Goal: Task Accomplishment & Management: Manage account settings

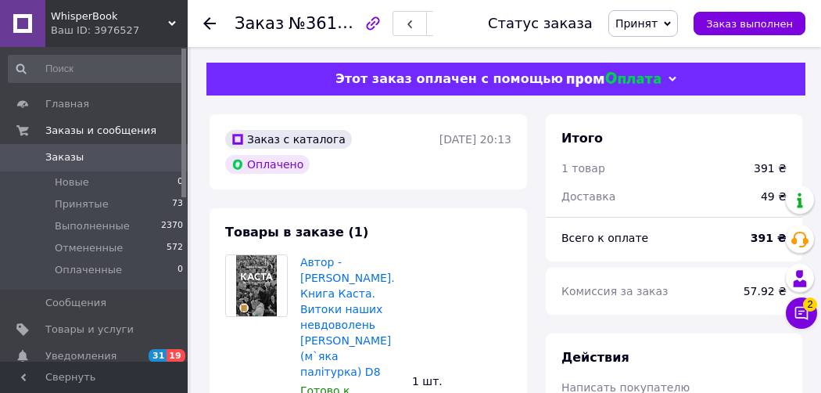
click at [213, 23] on use at bounding box center [209, 23] width 13 height 13
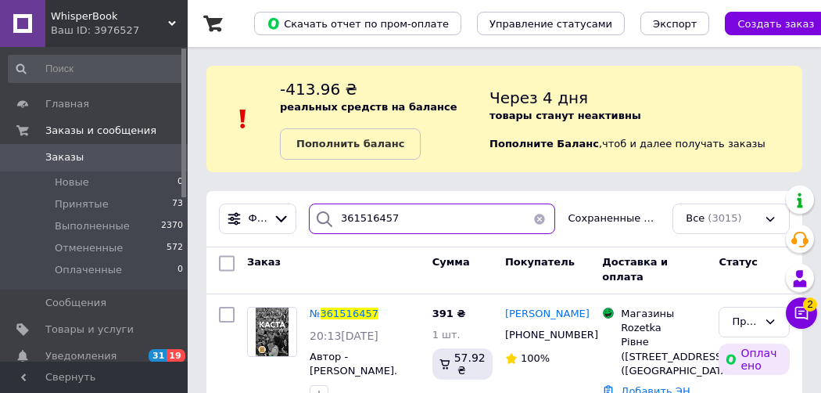
drag, startPoint x: 412, startPoint y: 224, endPoint x: 246, endPoint y: 201, distance: 167.4
click at [246, 201] on div "Фильтры 361516457 Сохраненные фильтры: Все (3015)" at bounding box center [504, 219] width 596 height 56
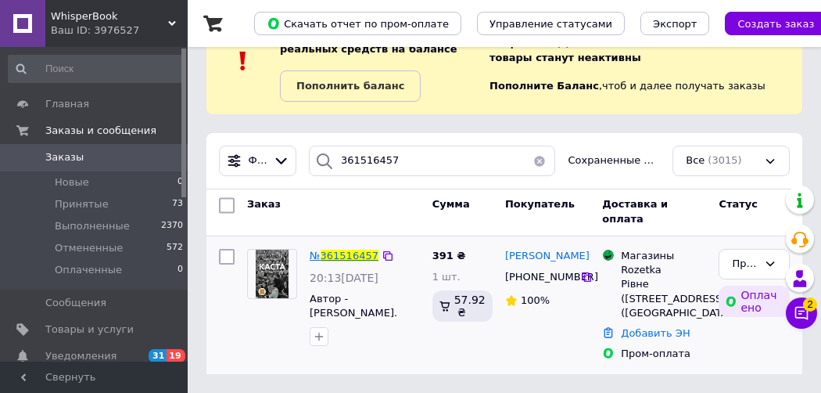
click at [346, 250] on span "361516457" at bounding box center [350, 256] width 58 height 12
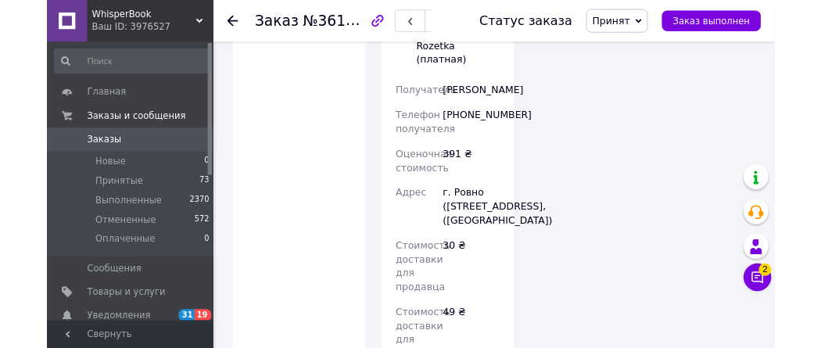
scroll to position [1510, 0]
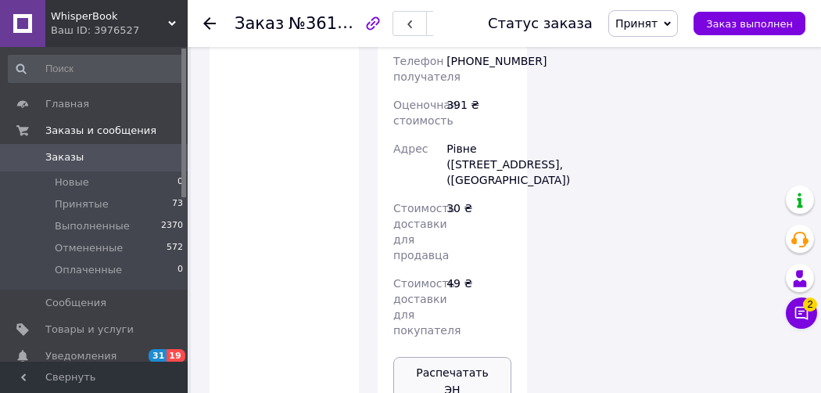
click at [436, 357] on button "Распечатать ЭН" at bounding box center [452, 381] width 118 height 48
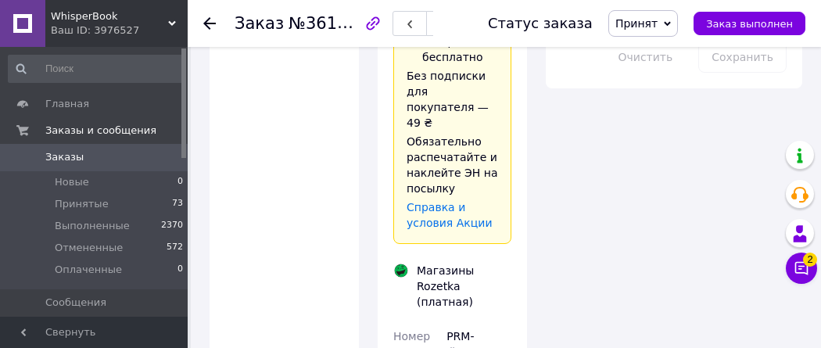
scroll to position [1040, 0]
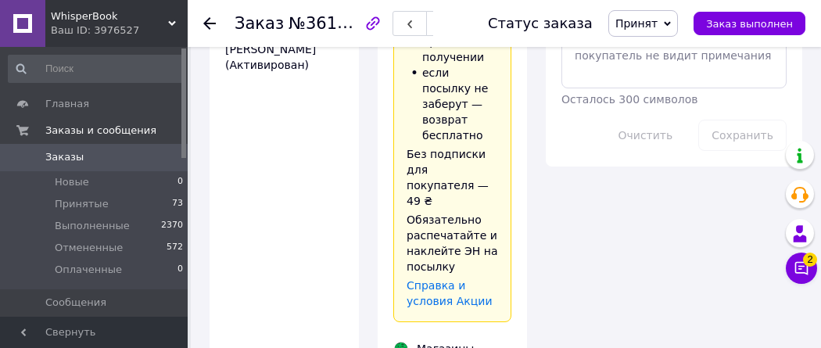
drag, startPoint x: 447, startPoint y: 217, endPoint x: 502, endPoint y: 243, distance: 60.5
copy div "PRM-278706299"
click at [203, 21] on icon at bounding box center [209, 23] width 13 height 13
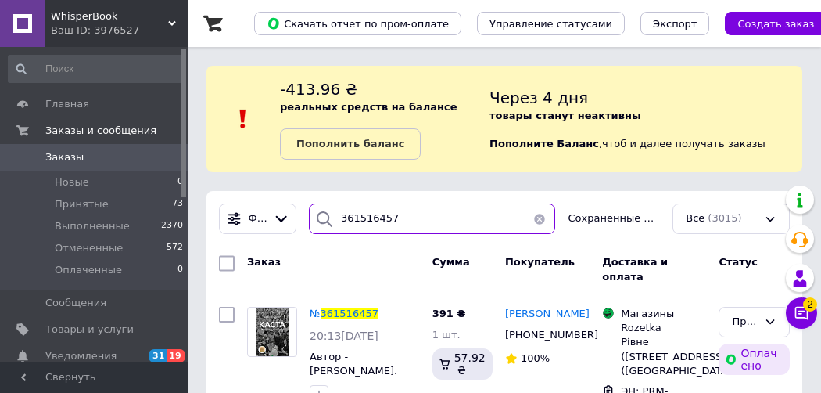
drag, startPoint x: 441, startPoint y: 229, endPoint x: 336, endPoint y: 219, distance: 105.3
click at [336, 219] on div "361516457" at bounding box center [432, 218] width 247 height 31
paste input "413946"
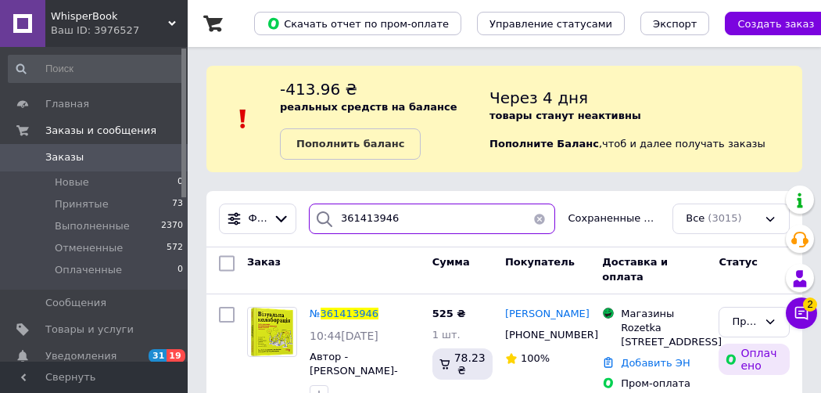
scroll to position [42, 0]
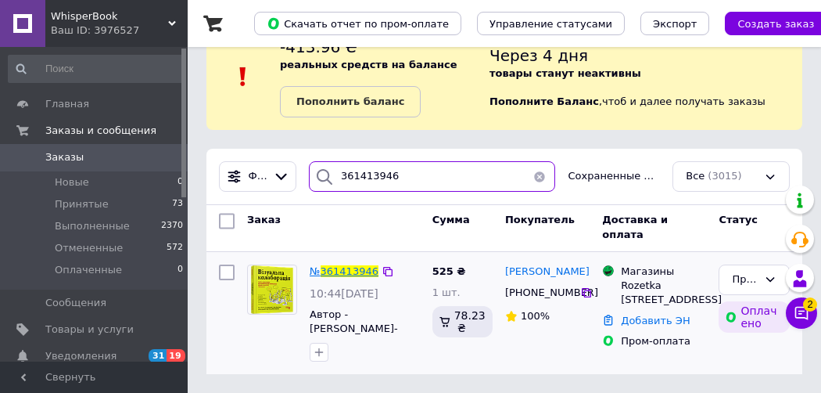
type input "361413946"
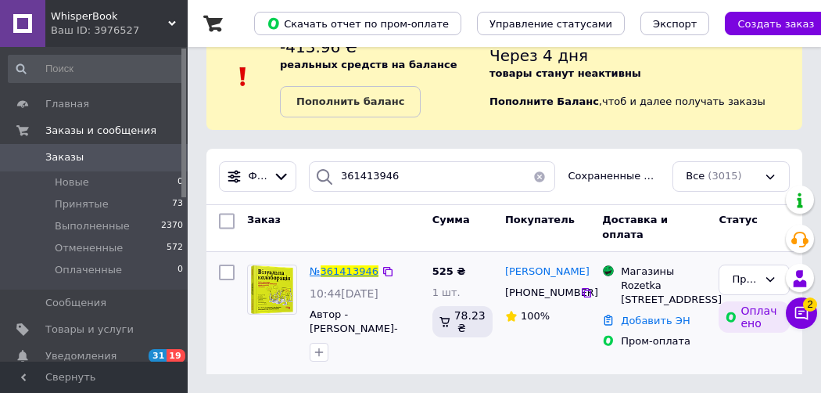
click at [347, 273] on span "361413946" at bounding box center [350, 271] width 58 height 12
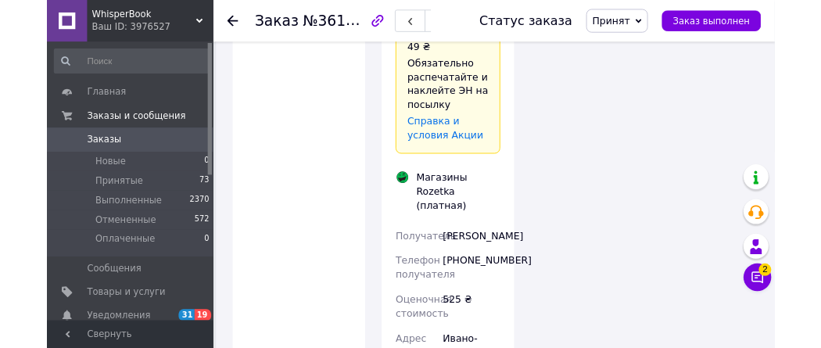
scroll to position [1330, 0]
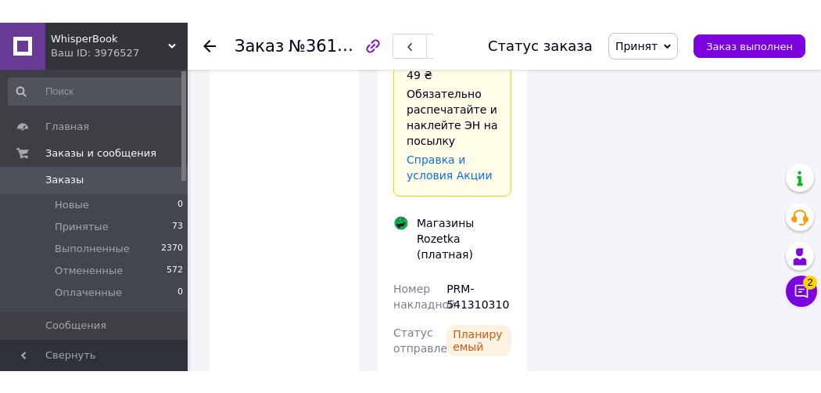
scroll to position [1095, 0]
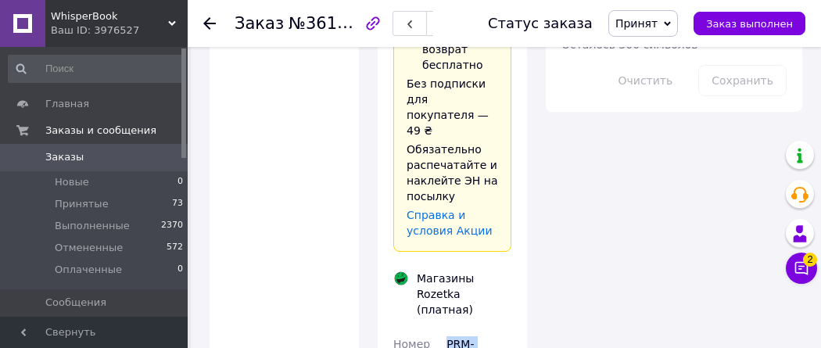
drag, startPoint x: 449, startPoint y: 156, endPoint x: 504, endPoint y: 172, distance: 57.9
click at [504, 330] on div "PRM-541310310" at bounding box center [478, 352] width 71 height 44
copy div "PRM-541310310"
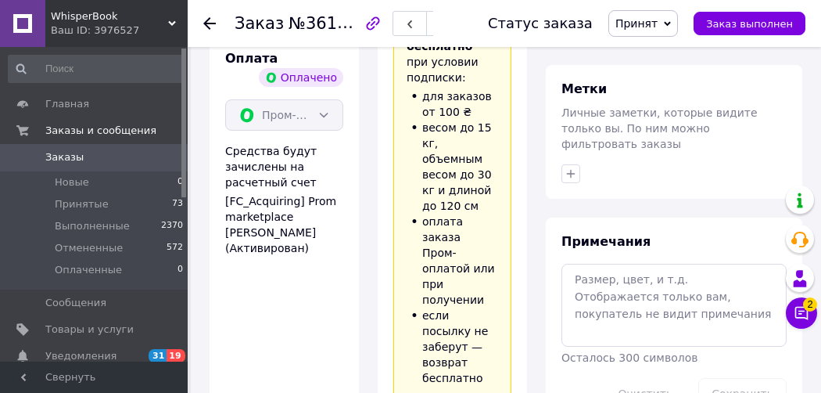
scroll to position [704, 0]
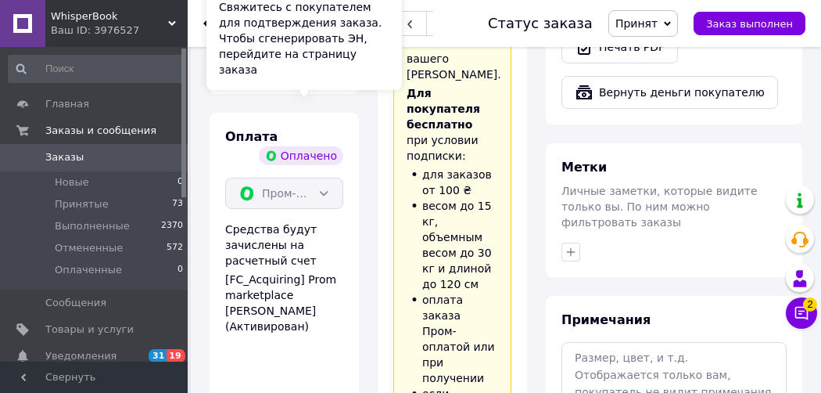
click at [208, 20] on div "Свяжитесь с покупателем для подтверждения заказа. Чтобы сгенерировать ЭН, перей…" at bounding box center [304, 38] width 196 height 103
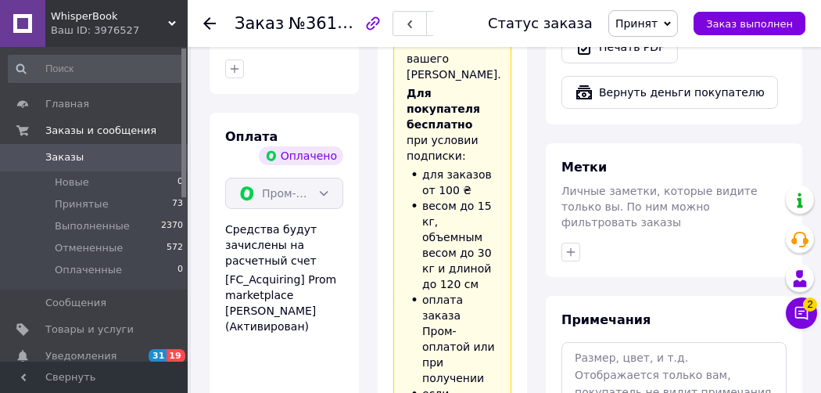
click at [206, 23] on use at bounding box center [209, 23] width 13 height 13
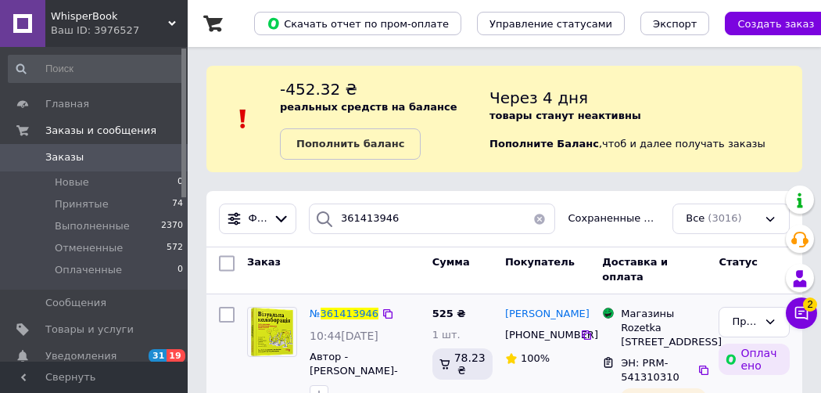
scroll to position [66, 0]
click at [63, 160] on span "Заказы" at bounding box center [64, 157] width 38 height 14
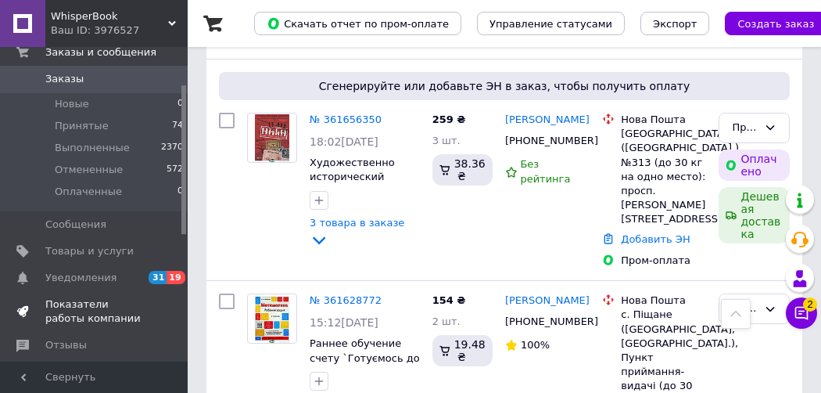
scroll to position [313, 0]
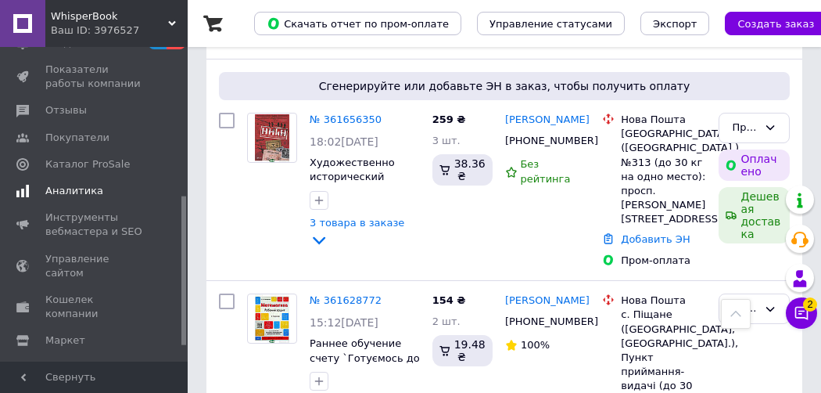
click at [74, 184] on span "Аналитика" at bounding box center [74, 191] width 58 height 14
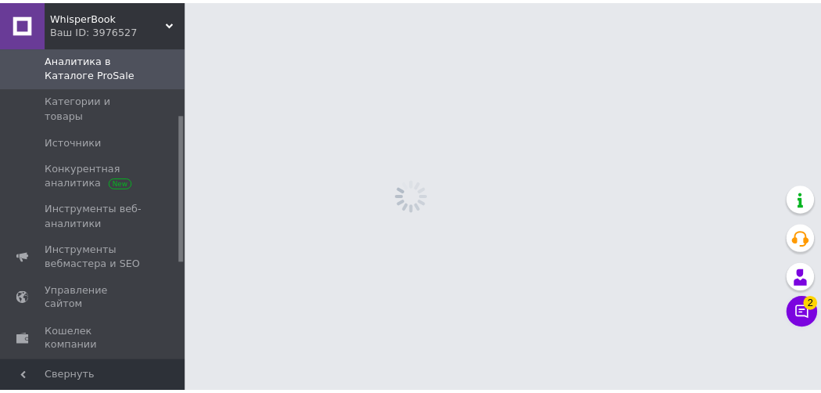
scroll to position [142, 0]
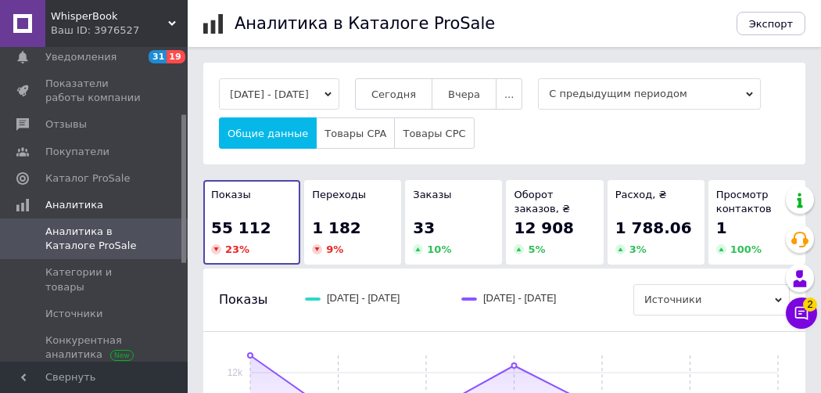
click at [332, 95] on icon "button" at bounding box center [328, 94] width 7 height 7
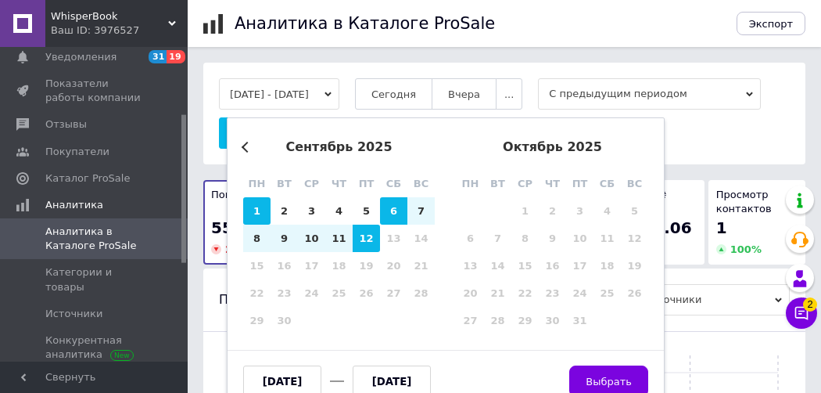
click at [252, 204] on div "1" at bounding box center [256, 210] width 27 height 27
type input "01.09.2025"
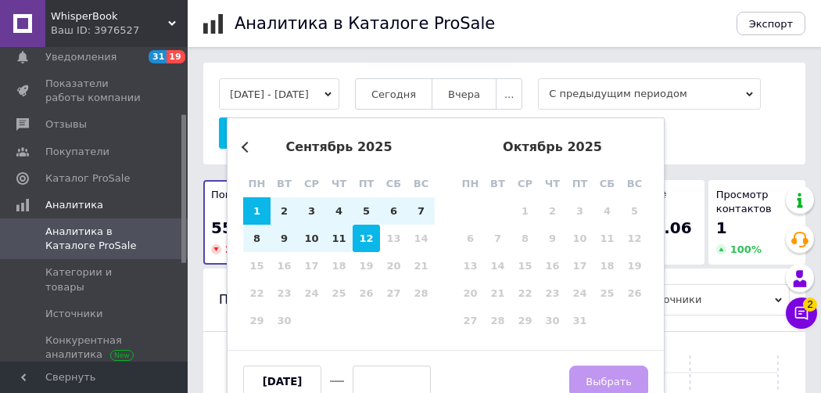
click at [367, 237] on div "12" at bounding box center [366, 237] width 27 height 27
type input "[DATE]"
click at [613, 380] on span "Выбрать" at bounding box center [609, 381] width 46 height 12
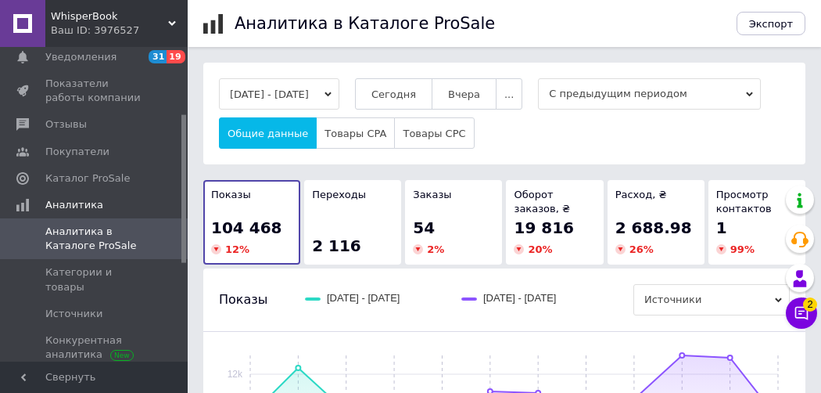
click at [538, 110] on span "С предыдущим периодом" at bounding box center [649, 93] width 223 height 31
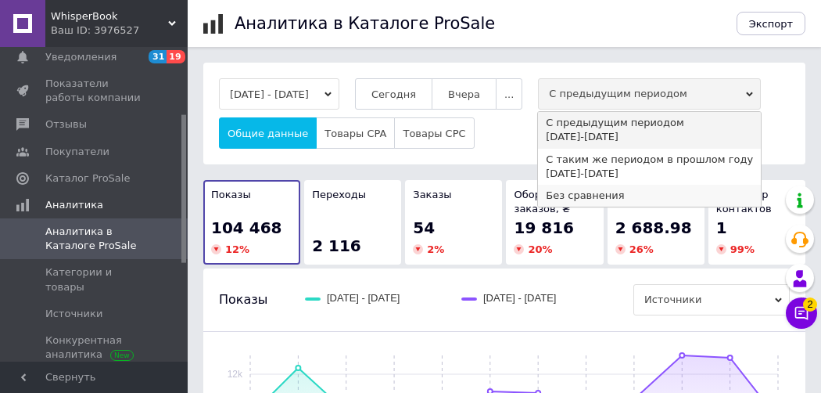
click at [546, 203] on div "Без сравнения" at bounding box center [649, 196] width 207 height 14
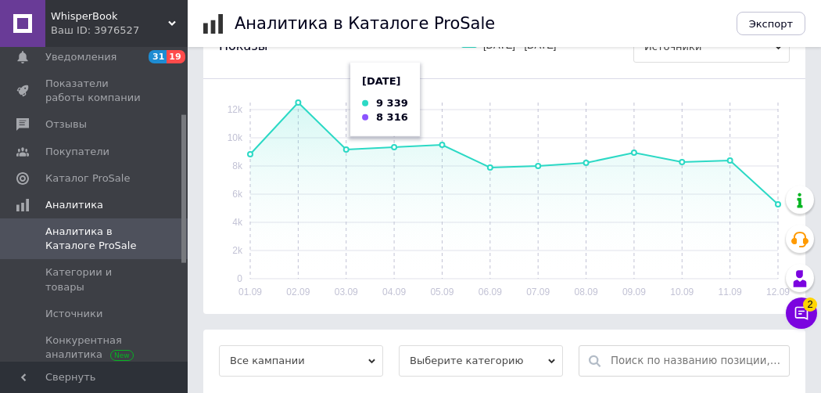
scroll to position [156, 0]
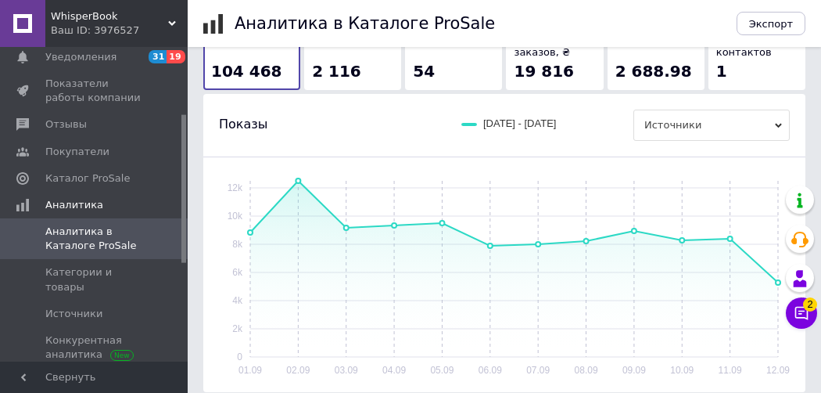
click at [438, 82] on div "54" at bounding box center [453, 71] width 81 height 22
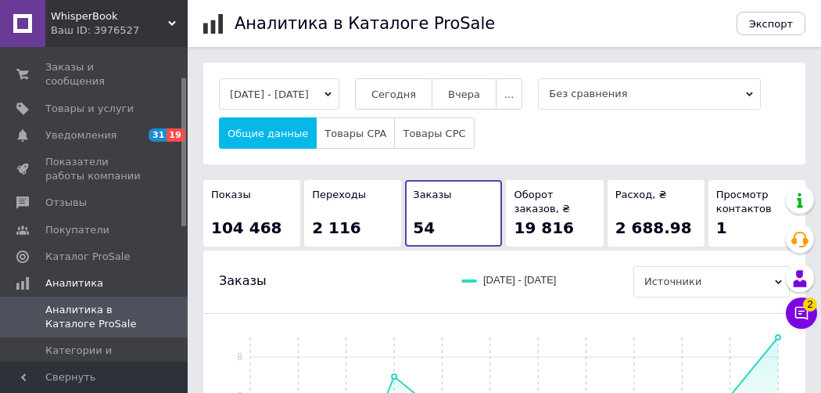
click at [339, 95] on button "01.09.2025 - 12.09.2025" at bounding box center [279, 93] width 120 height 31
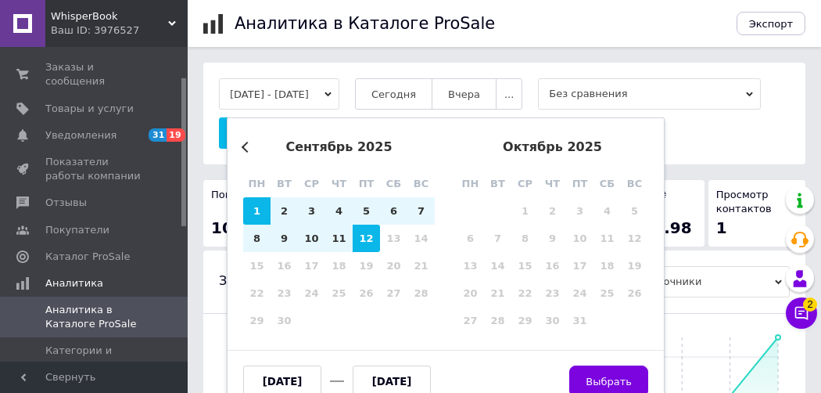
click at [247, 148] on button "Previous Month" at bounding box center [247, 147] width 11 height 11
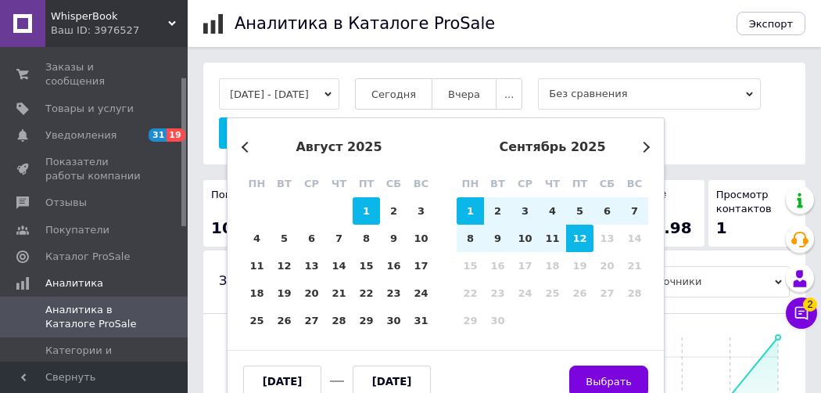
click at [368, 212] on div "1" at bounding box center [366, 210] width 27 height 27
type input "01.08.2025"
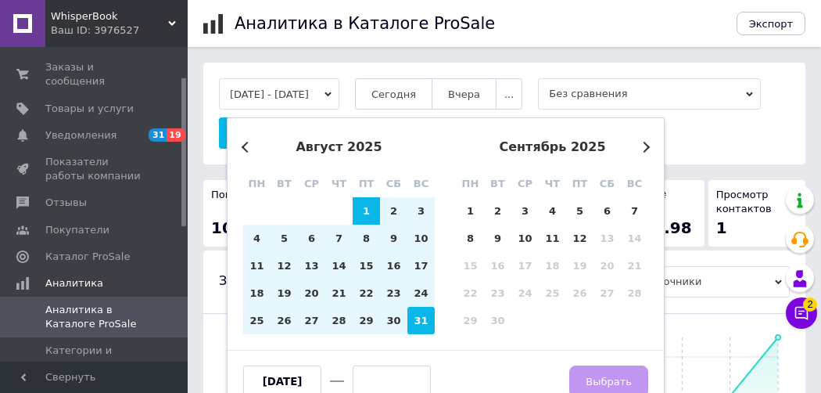
click at [411, 318] on div "31" at bounding box center [421, 320] width 27 height 27
type input "[DATE]"
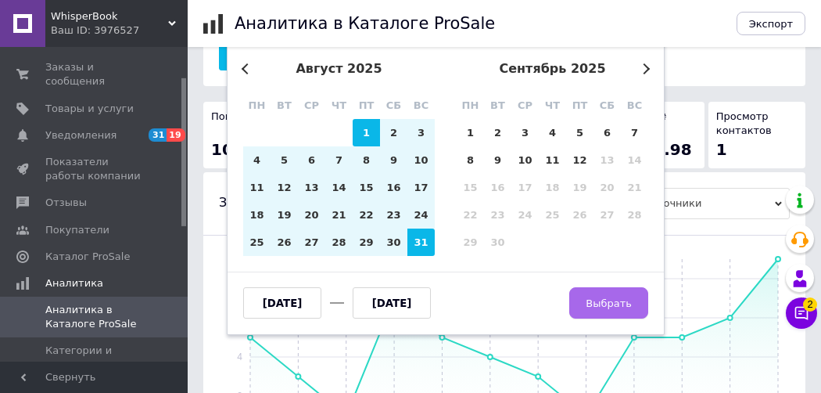
click at [616, 307] on span "Выбрать" at bounding box center [609, 303] width 46 height 12
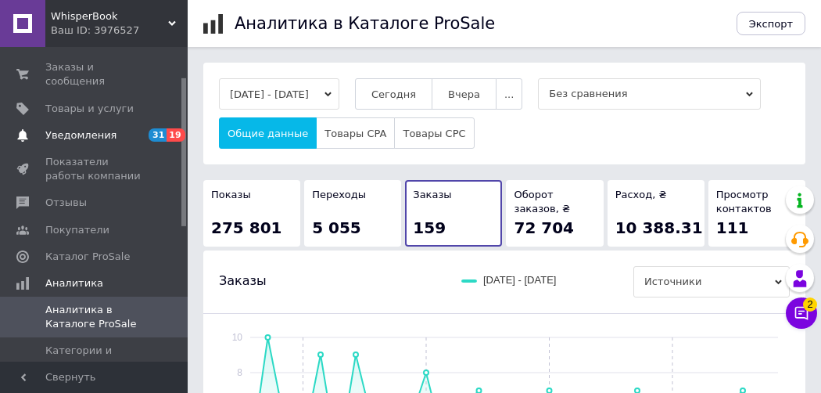
click at [99, 128] on span "Уведомления" at bounding box center [80, 135] width 71 height 14
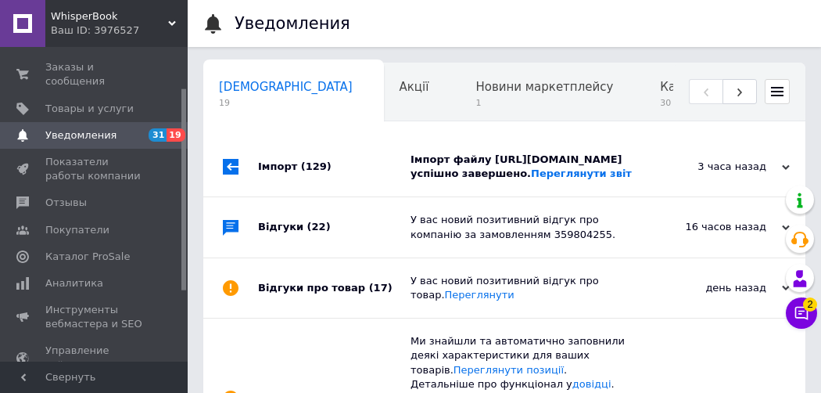
scroll to position [0, 8]
click at [83, 276] on span "Аналитика" at bounding box center [74, 283] width 58 height 14
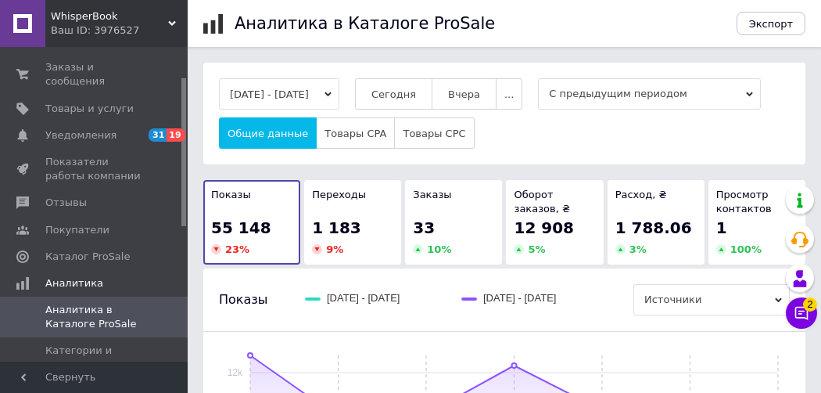
click at [332, 93] on icon "button" at bounding box center [328, 94] width 7 height 7
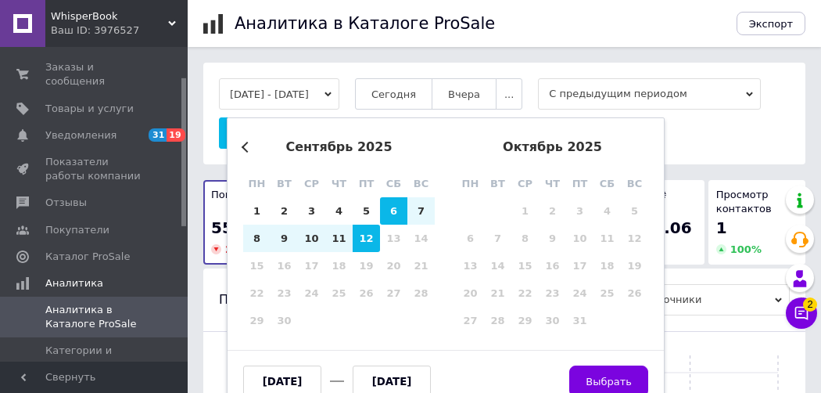
click at [243, 150] on div "сентябрь 2025" at bounding box center [339, 147] width 192 height 14
click at [247, 148] on button "Previous Month" at bounding box center [247, 147] width 11 height 11
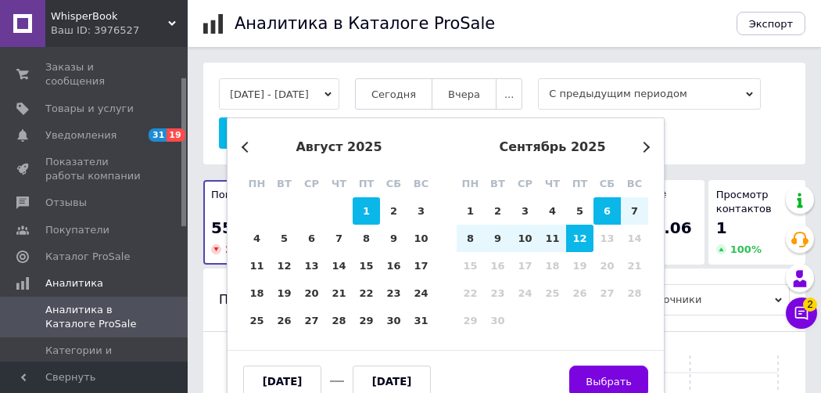
click at [371, 204] on div "1" at bounding box center [366, 210] width 27 height 27
type input "01.08.2025"
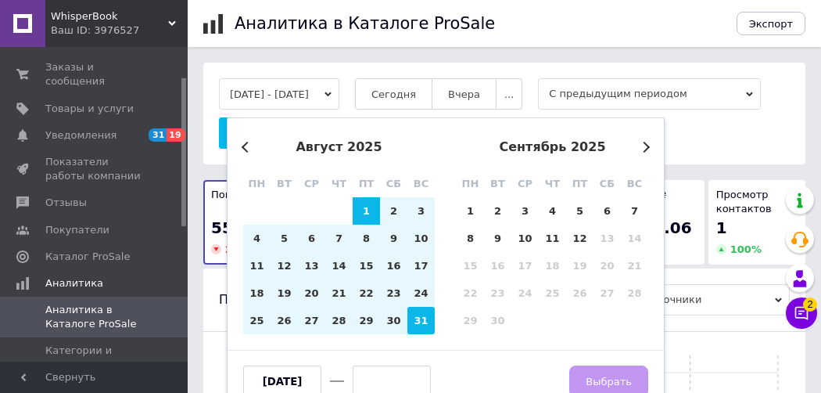
click at [424, 323] on div "31" at bounding box center [421, 320] width 27 height 27
type input "[DATE]"
click at [603, 372] on button "Выбрать" at bounding box center [608, 380] width 79 height 31
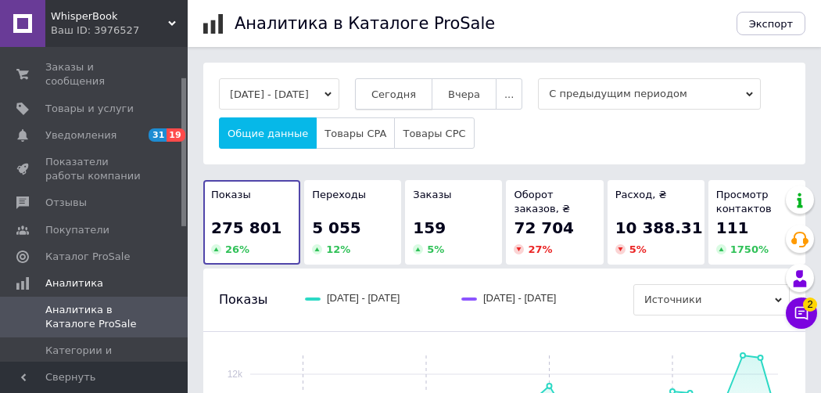
click at [416, 99] on span "Сегодня" at bounding box center [394, 94] width 45 height 12
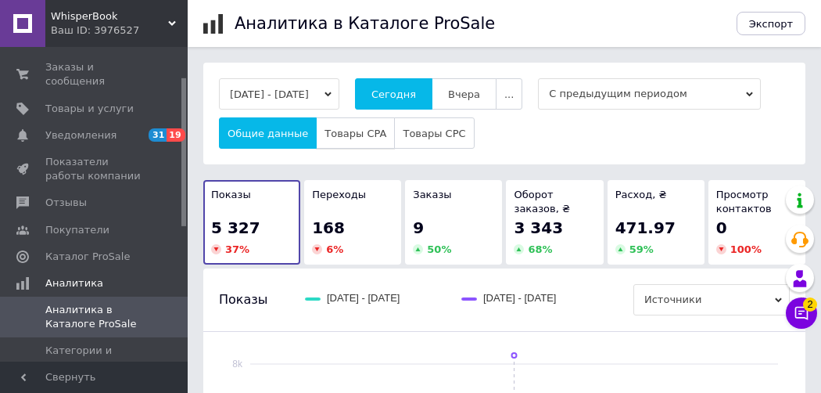
click at [326, 139] on span "Товары CPA" at bounding box center [356, 133] width 62 height 12
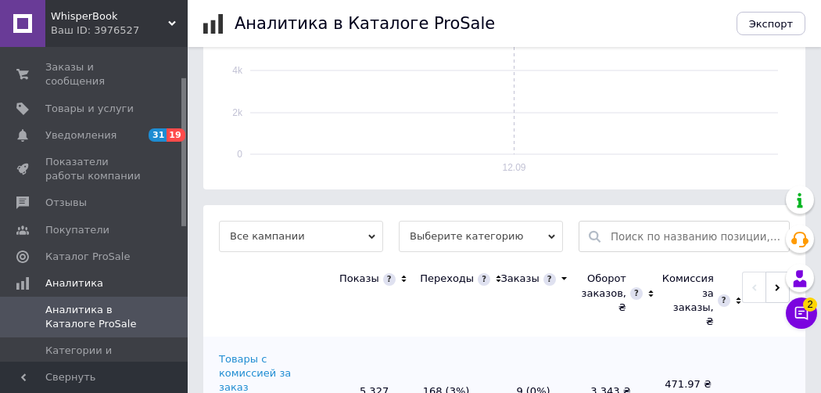
scroll to position [479, 0]
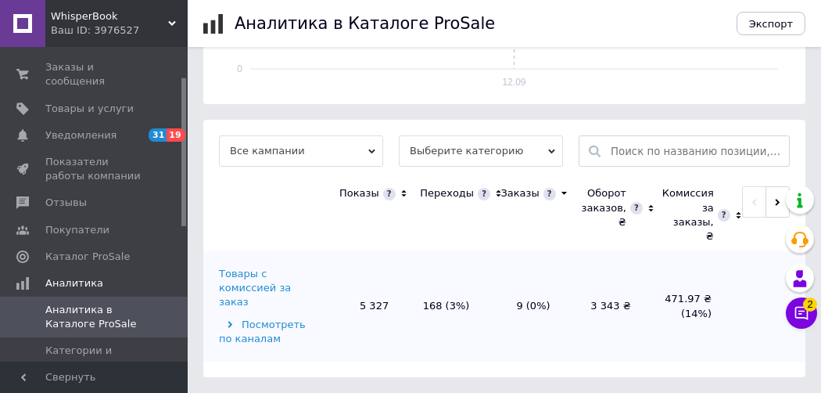
click at [281, 167] on span "Все кампании" at bounding box center [301, 150] width 164 height 31
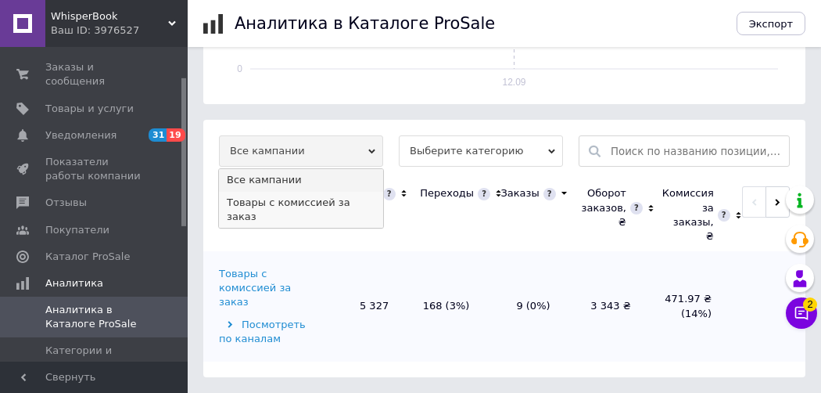
click at [282, 228] on li "Товары с комиссией за заказ" at bounding box center [301, 210] width 164 height 36
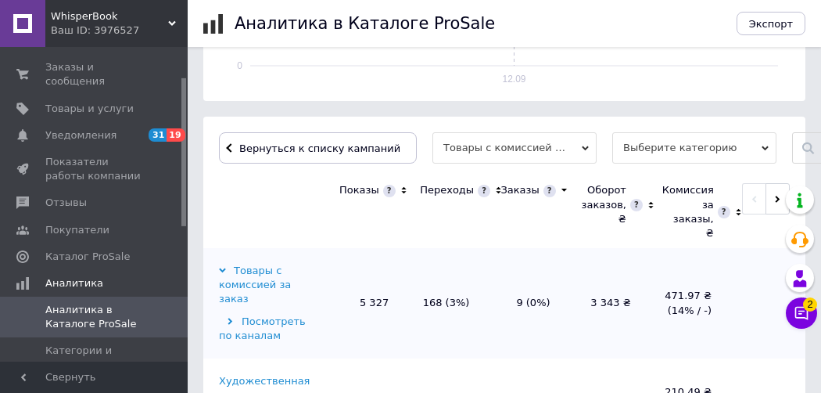
scroll to position [569, 0]
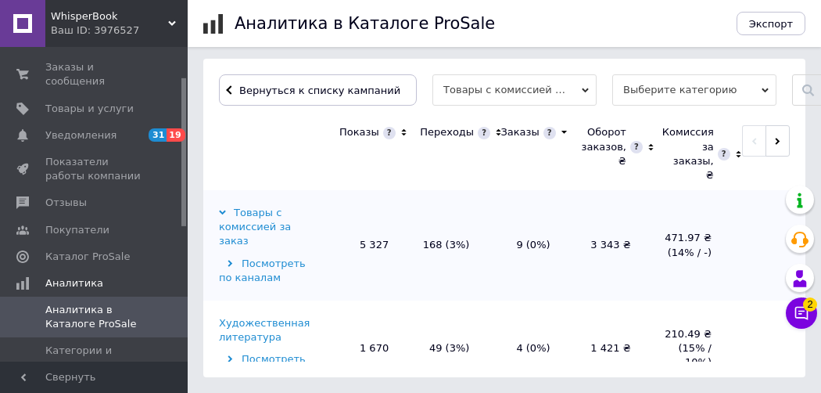
click at [399, 129] on icon at bounding box center [404, 132] width 10 height 13
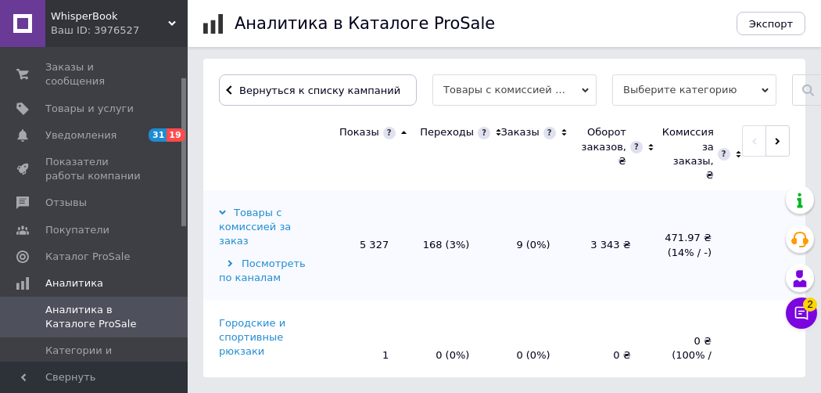
click at [399, 129] on icon at bounding box center [404, 132] width 10 height 13
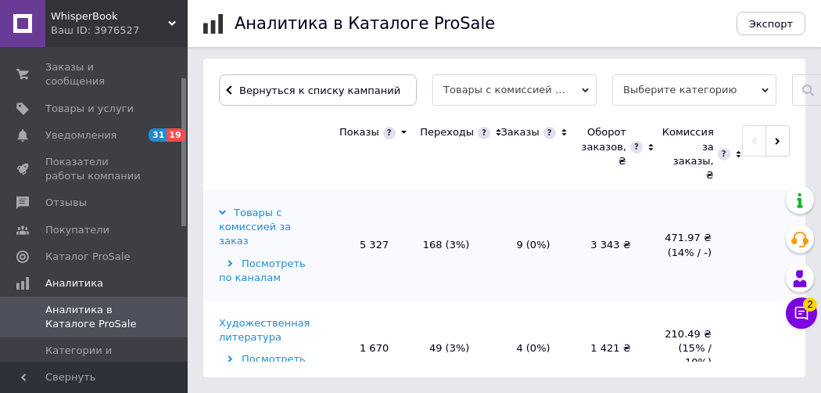
click at [160, 27] on div "Ваш ID: 3976527" at bounding box center [119, 30] width 137 height 14
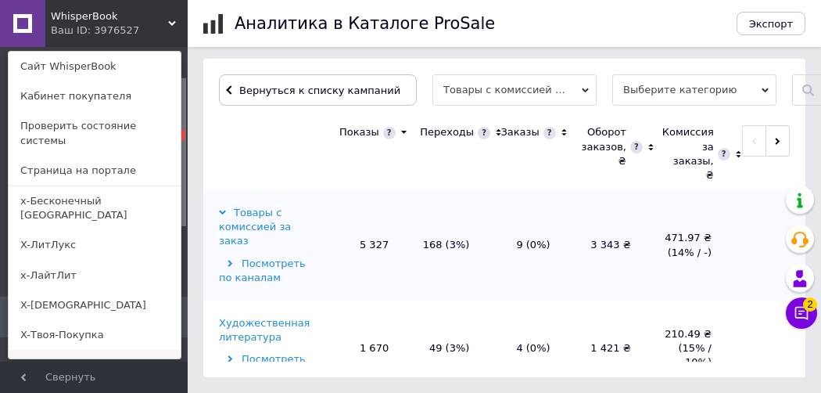
click at [45, 350] on link "Bookstor" at bounding box center [95, 365] width 172 height 30
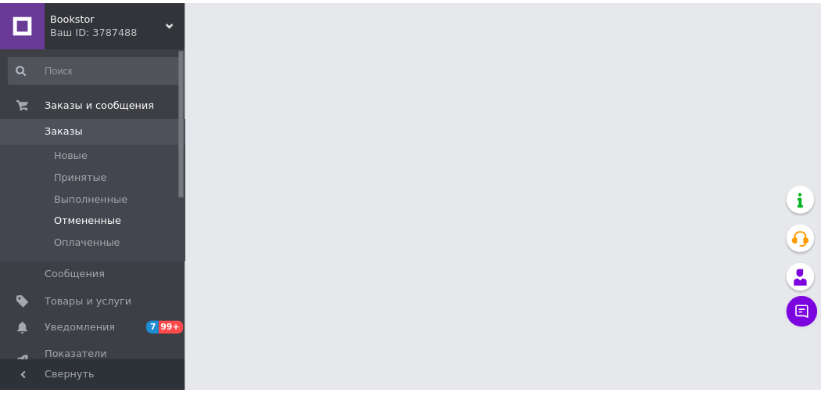
scroll to position [156, 0]
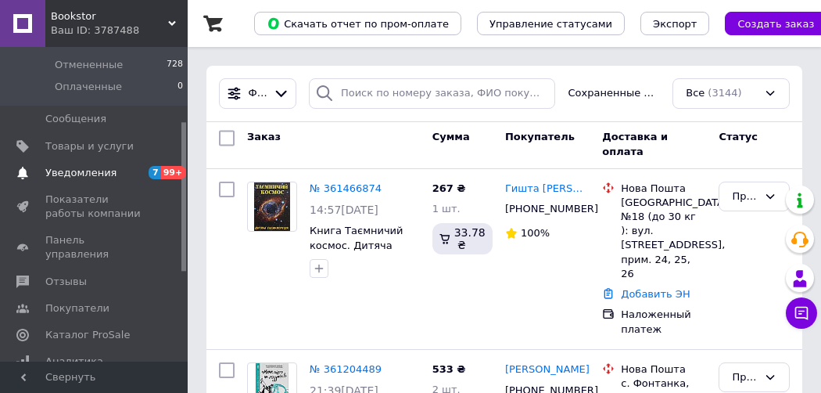
click at [75, 177] on span "Уведомления" at bounding box center [80, 173] width 71 height 14
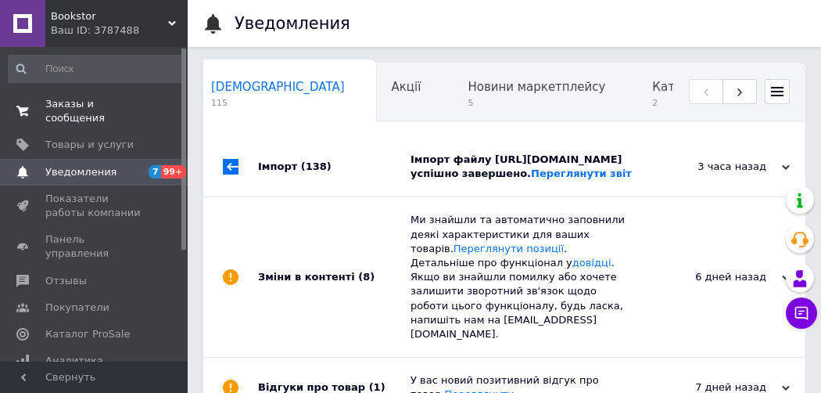
click at [93, 104] on span "Заказы и сообщения" at bounding box center [94, 111] width 99 height 28
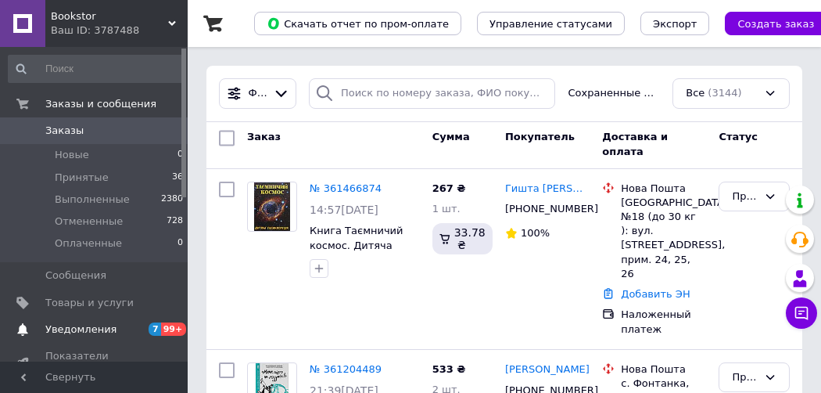
click at [101, 331] on span "Уведомления" at bounding box center [80, 329] width 71 height 14
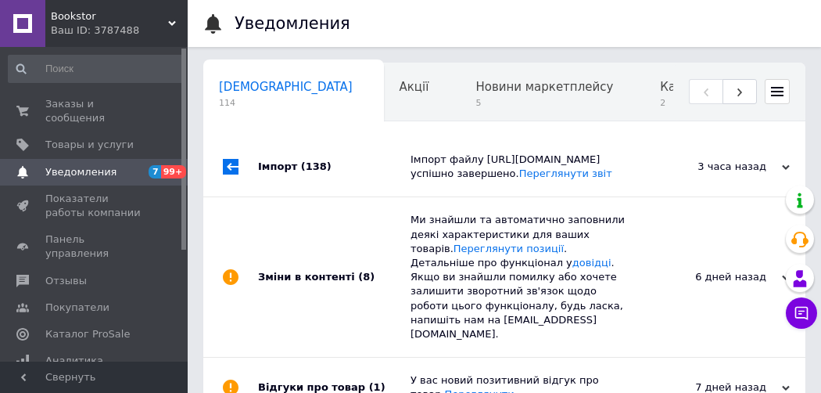
scroll to position [0, 8]
click at [67, 354] on span "Аналитика" at bounding box center [74, 361] width 58 height 14
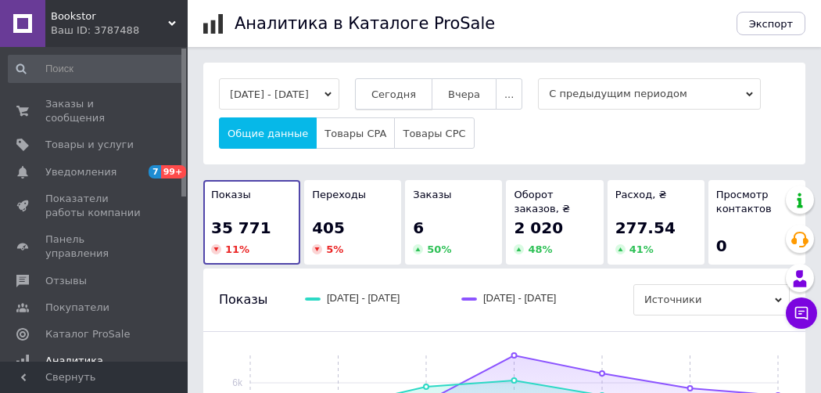
click at [407, 94] on span "Сегодня" at bounding box center [394, 94] width 45 height 12
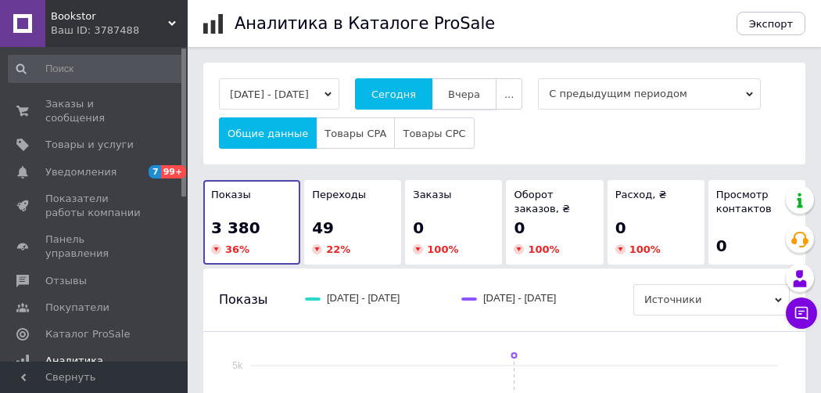
click at [476, 95] on span "Вчера" at bounding box center [464, 94] width 32 height 12
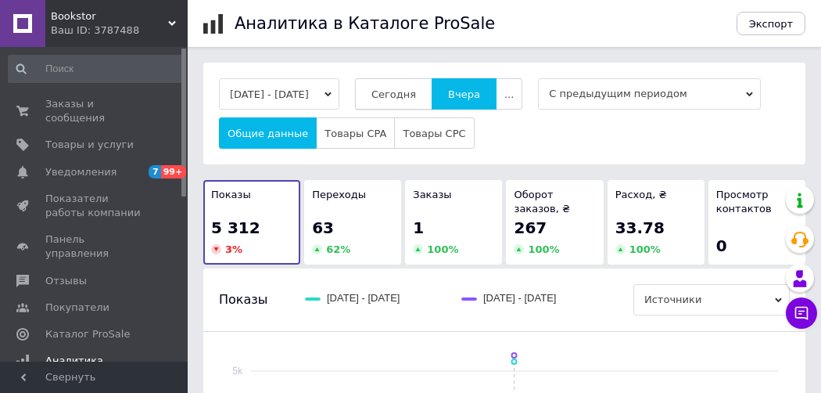
click at [416, 98] on span "Сегодня" at bounding box center [394, 94] width 45 height 12
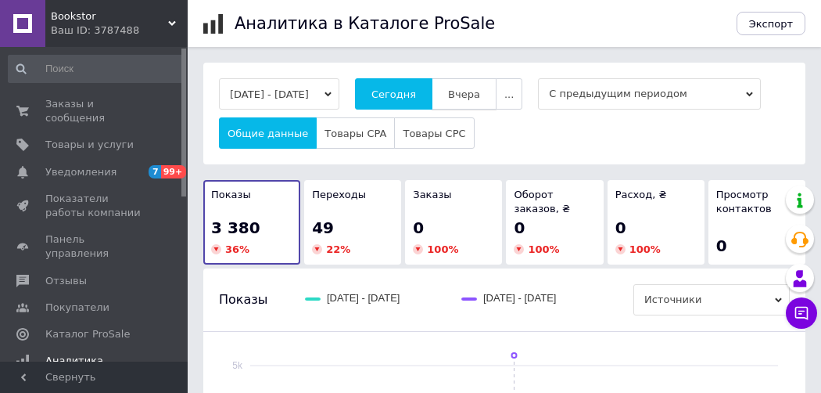
click at [480, 95] on span "Вчера" at bounding box center [464, 94] width 32 height 12
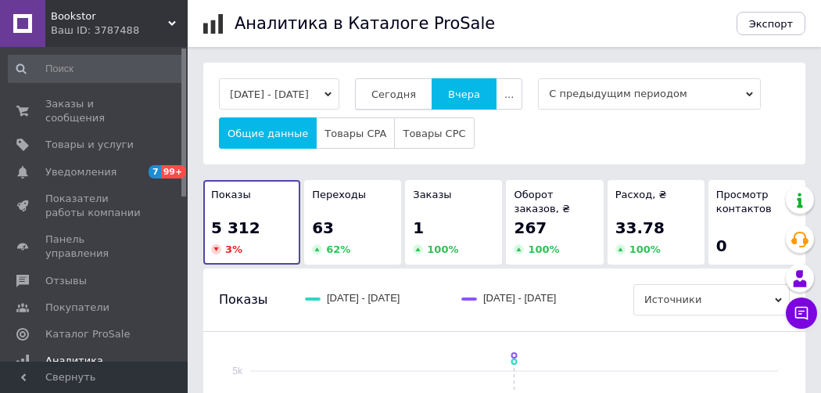
click at [416, 89] on span "Сегодня" at bounding box center [394, 94] width 45 height 12
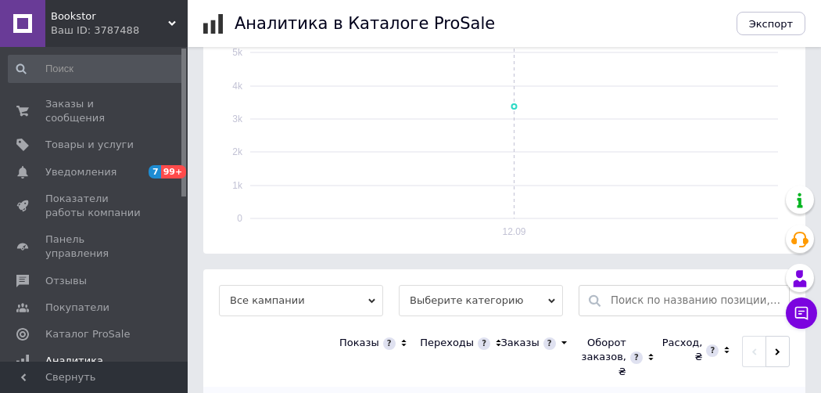
scroll to position [465, 0]
